Goal: Transaction & Acquisition: Download file/media

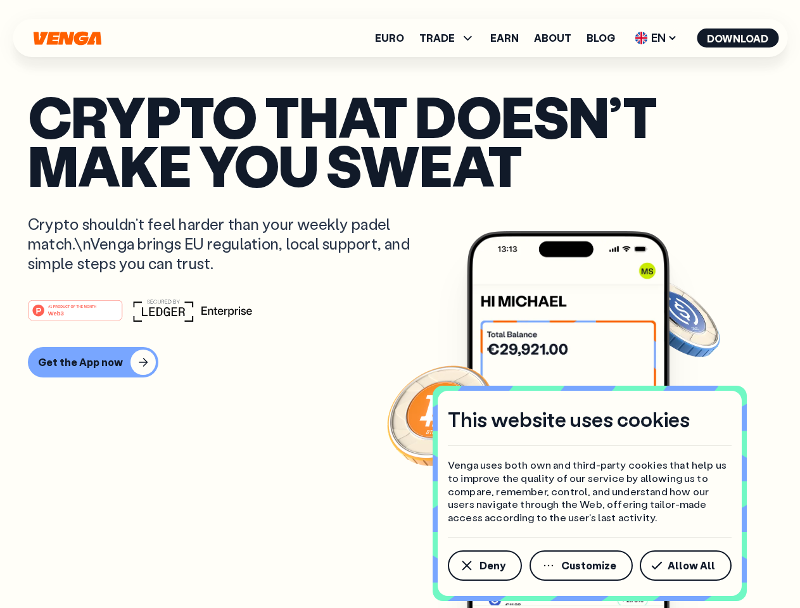
click at [400, 304] on div "#1 PRODUCT OF THE MONTH Web3" at bounding box center [400, 310] width 744 height 23
click at [484, 566] on span "Deny" at bounding box center [492, 565] width 26 height 10
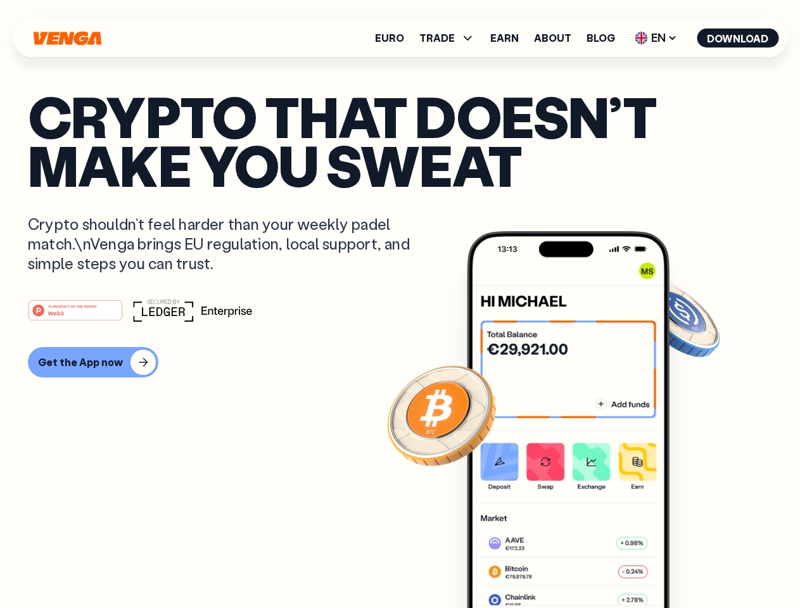
click at [582, 566] on img at bounding box center [568, 443] width 203 height 424
click at [688, 566] on article "Crypto that doesn’t make you sweat Crypto shouldn’t feel harder than your weekl…" at bounding box center [400, 329] width 744 height 475
click at [451, 38] on span "TRADE" at bounding box center [436, 38] width 35 height 10
click at [656, 38] on span "EN" at bounding box center [655, 38] width 51 height 20
click at [738, 38] on button "Download" at bounding box center [738, 37] width 82 height 19
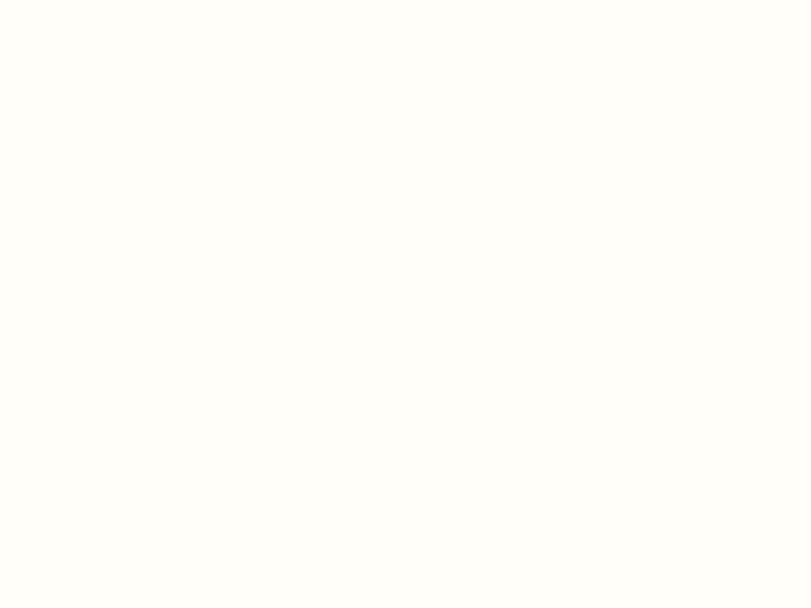
click at [91, 0] on html "This website uses cookies Venga uses both own and third-party cookies that help…" at bounding box center [405, 0] width 811 height 0
click at [77, 0] on html "This website uses cookies Venga uses both own and third-party cookies that help…" at bounding box center [405, 0] width 811 height 0
